Goal: Use online tool/utility: Use online tool/utility

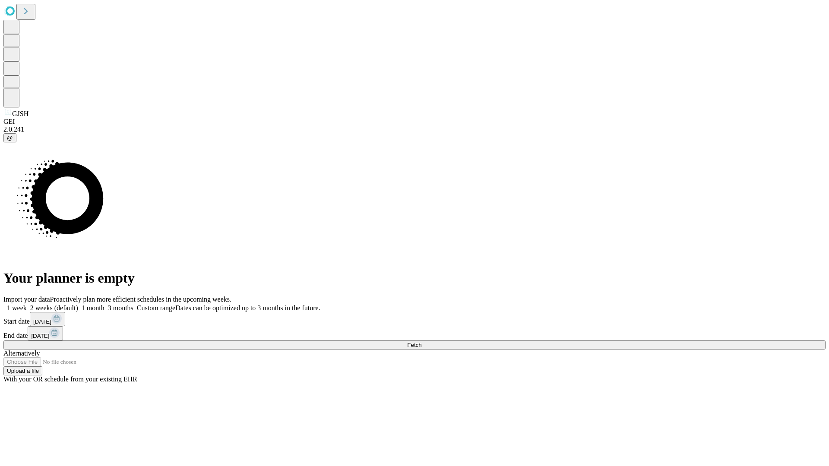
click at [421, 342] on span "Fetch" at bounding box center [414, 345] width 14 height 6
